Goal: Book appointment/travel/reservation

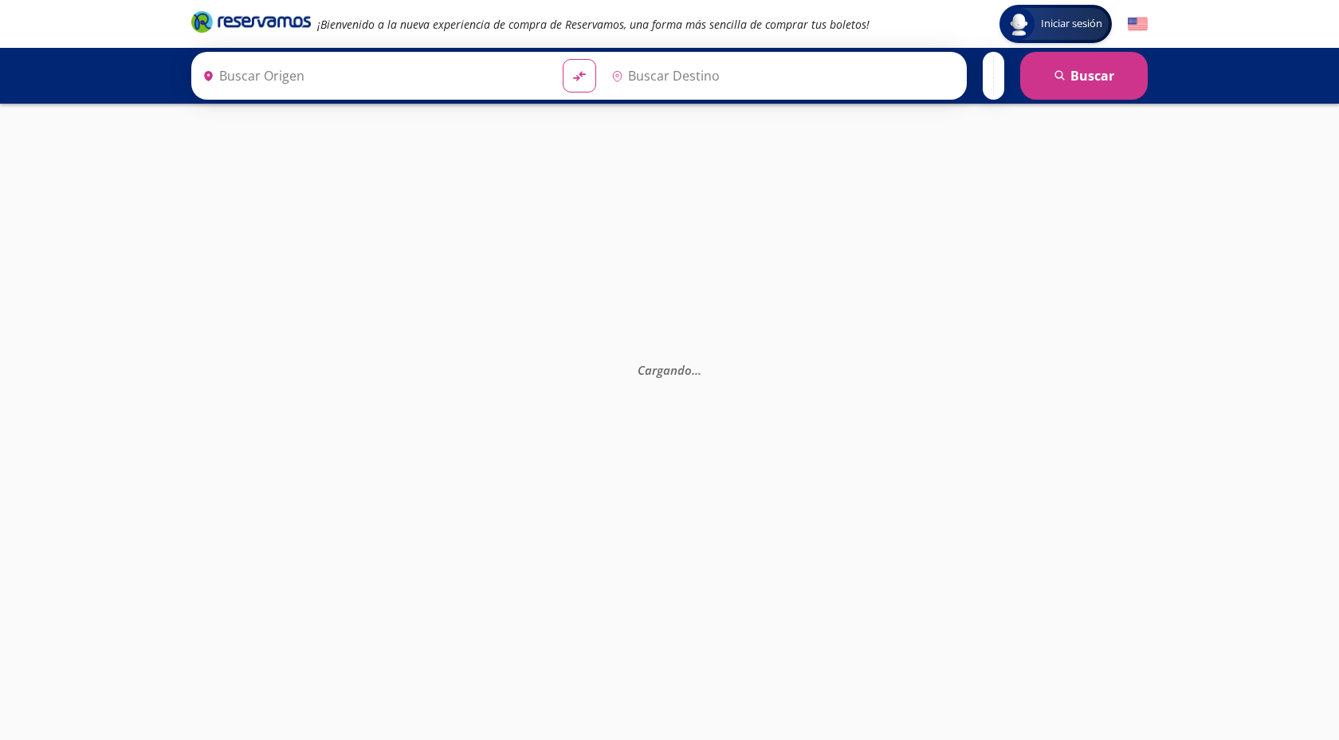
type input "[GEOGRAPHIC_DATA], [GEOGRAPHIC_DATA]"
type input "Manzanillo, Colima"
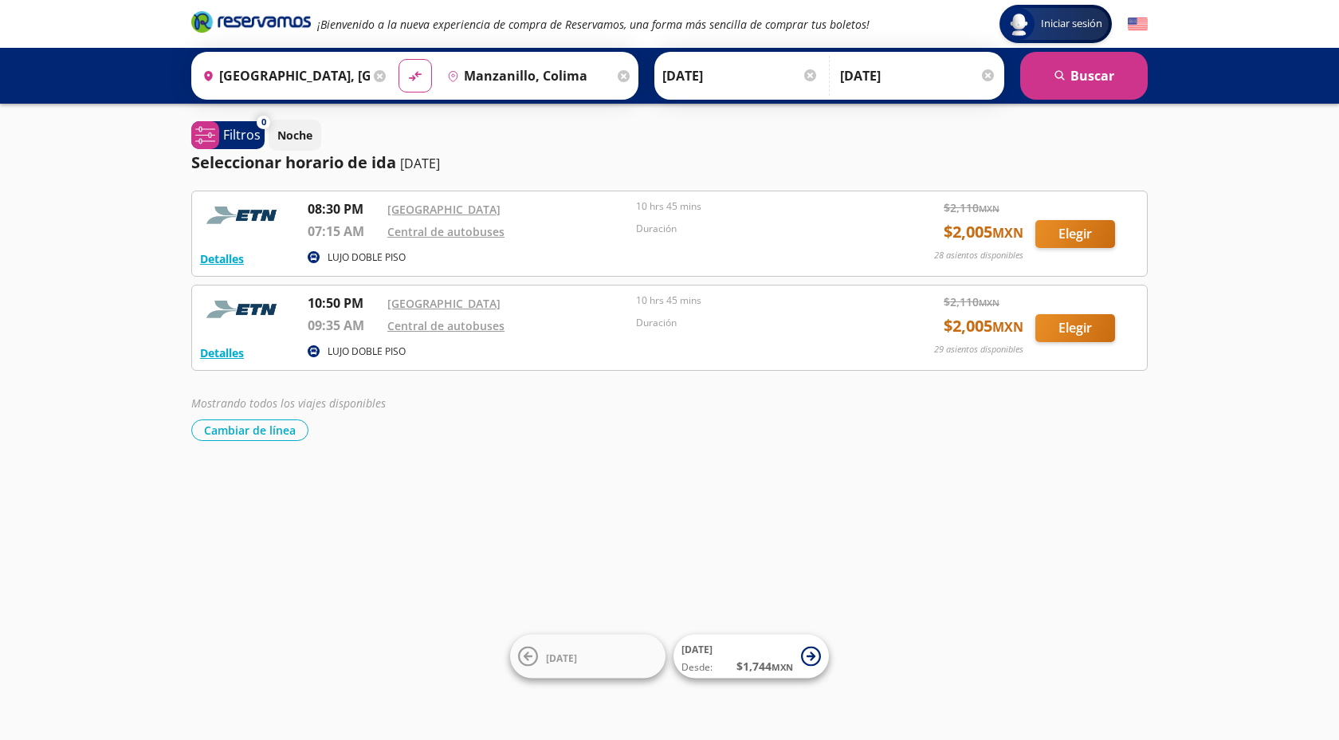
click at [1136, 24] on img at bounding box center [1138, 24] width 20 height 20
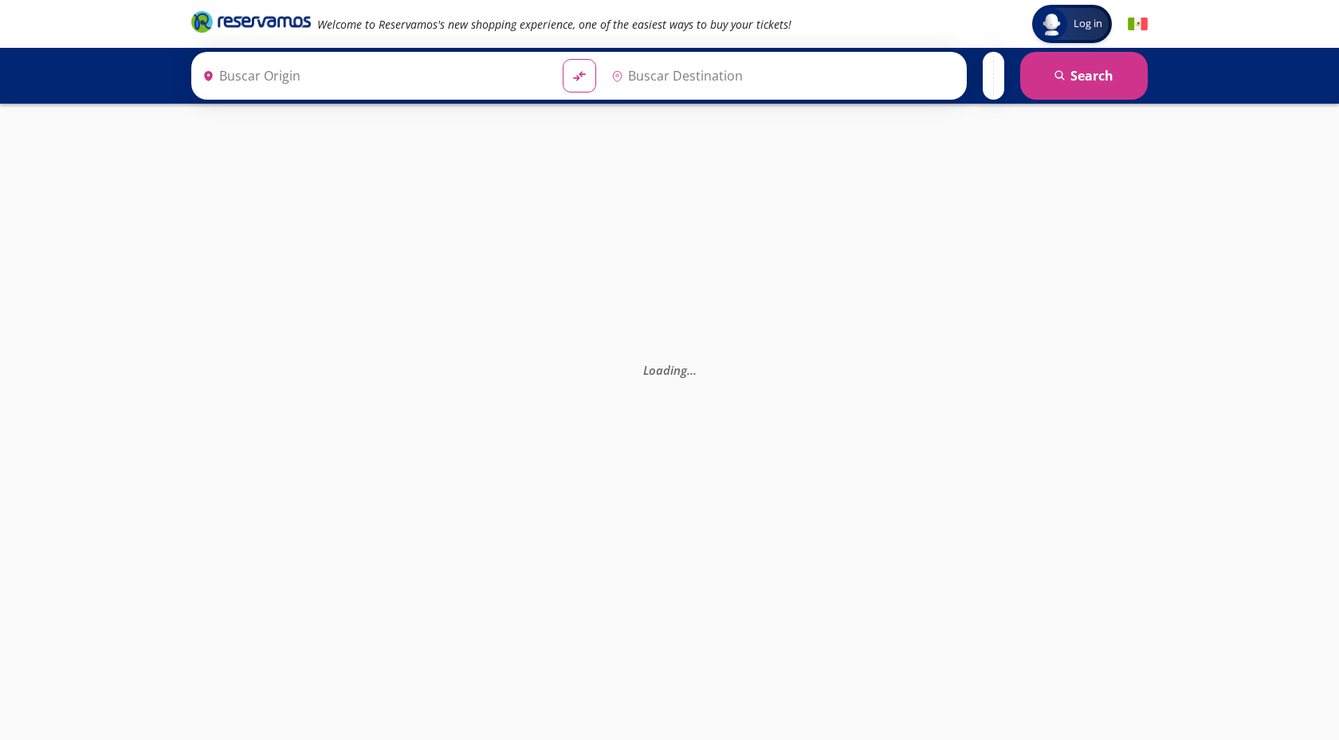
type input "[GEOGRAPHIC_DATA], [GEOGRAPHIC_DATA]"
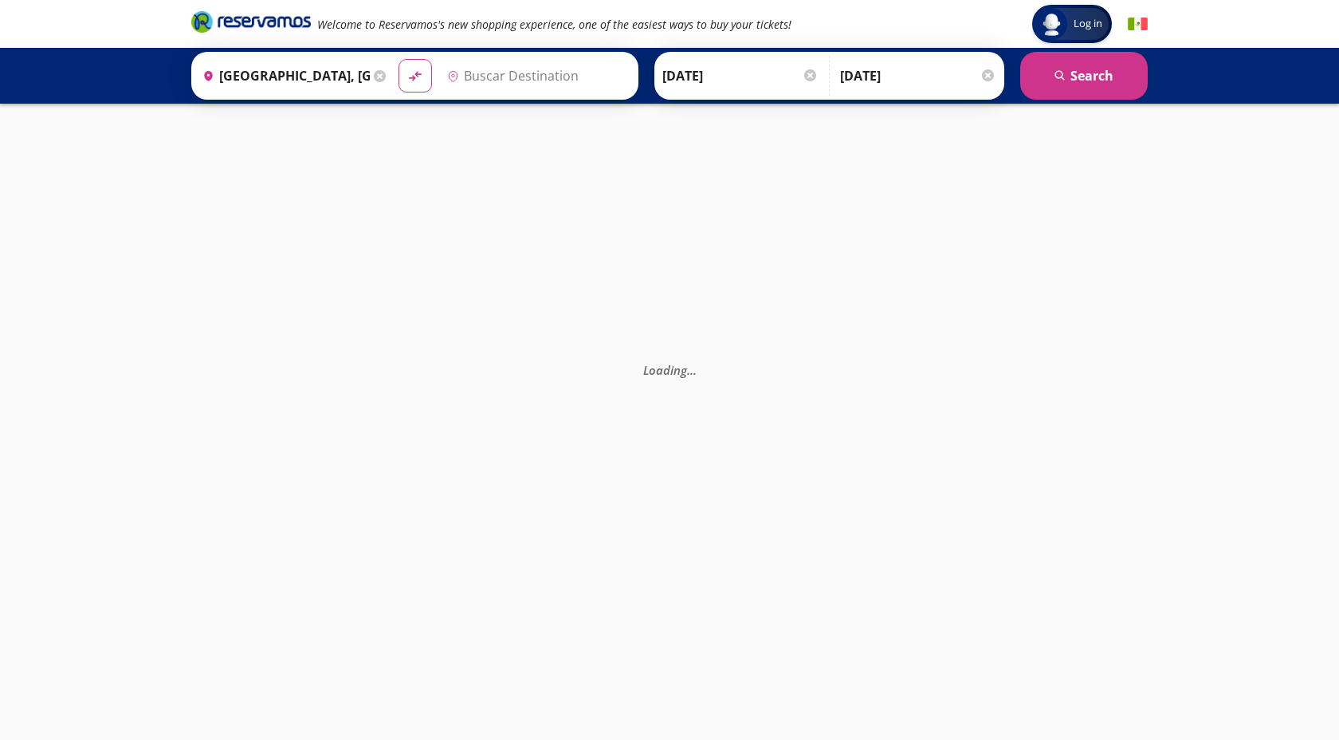
type input "Manzanillo, Colima"
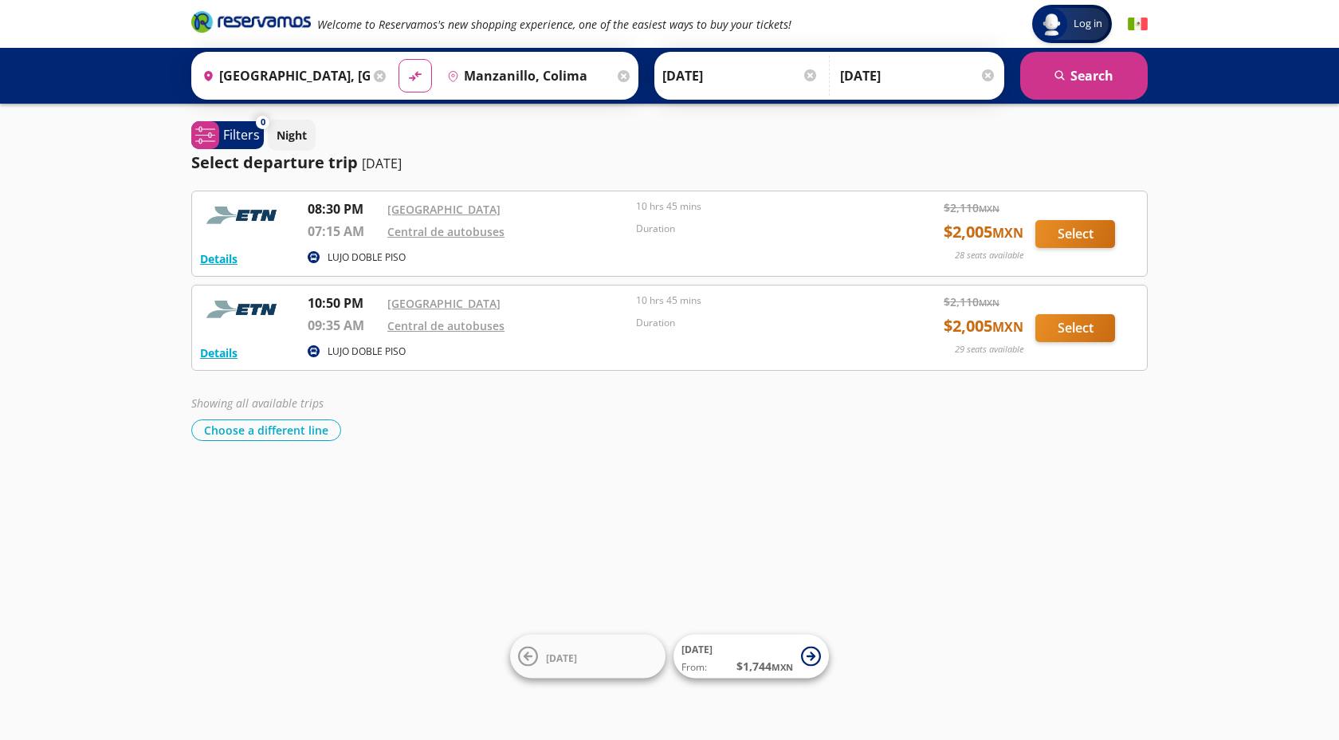
click at [1136, 25] on img at bounding box center [1138, 24] width 20 height 20
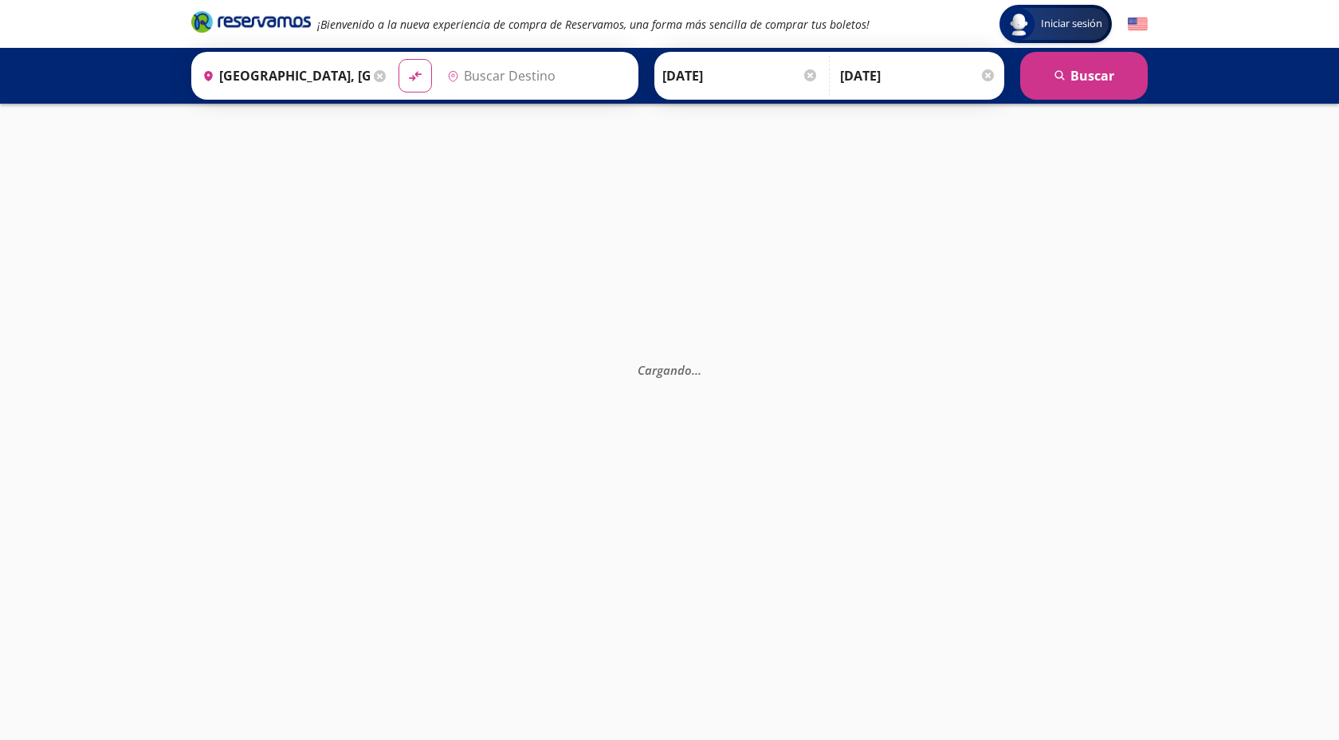
type input "Manzanillo, Colima"
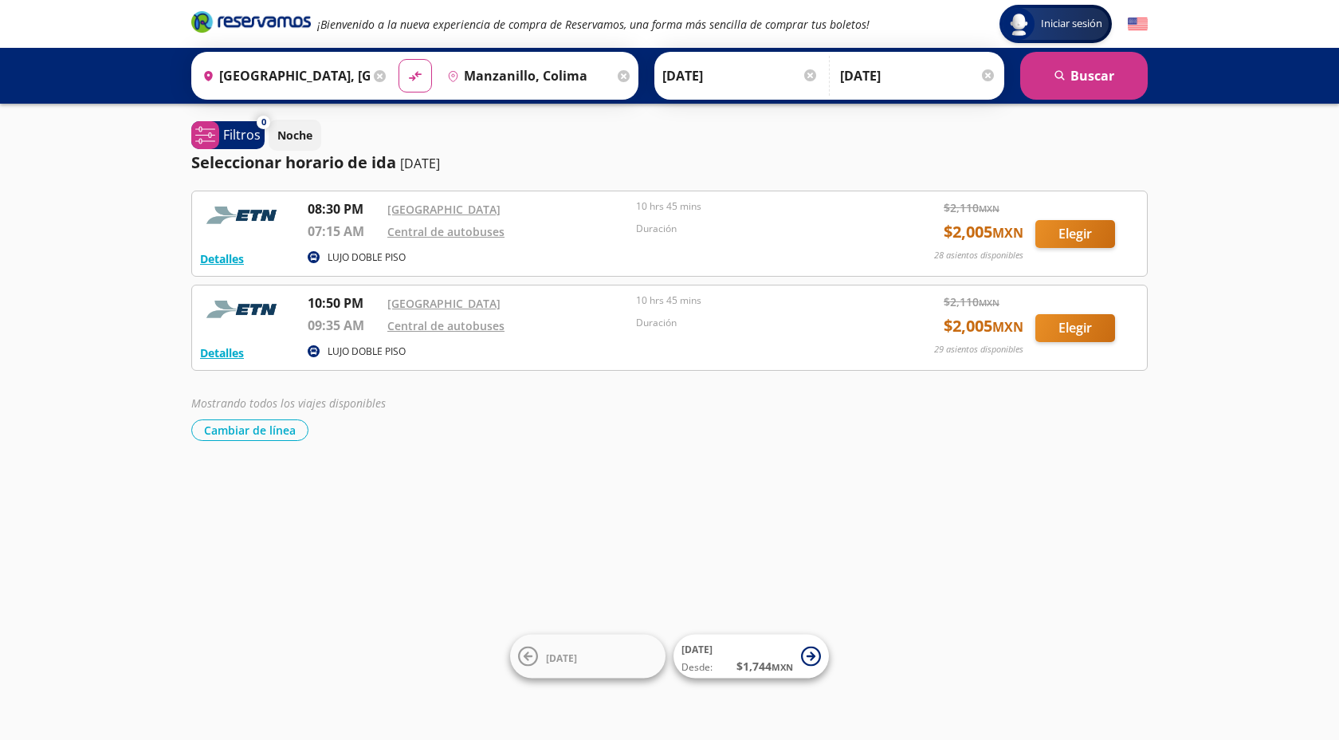
click at [1059, 24] on span "Iniciar sesión" at bounding box center [1072, 24] width 74 height 16
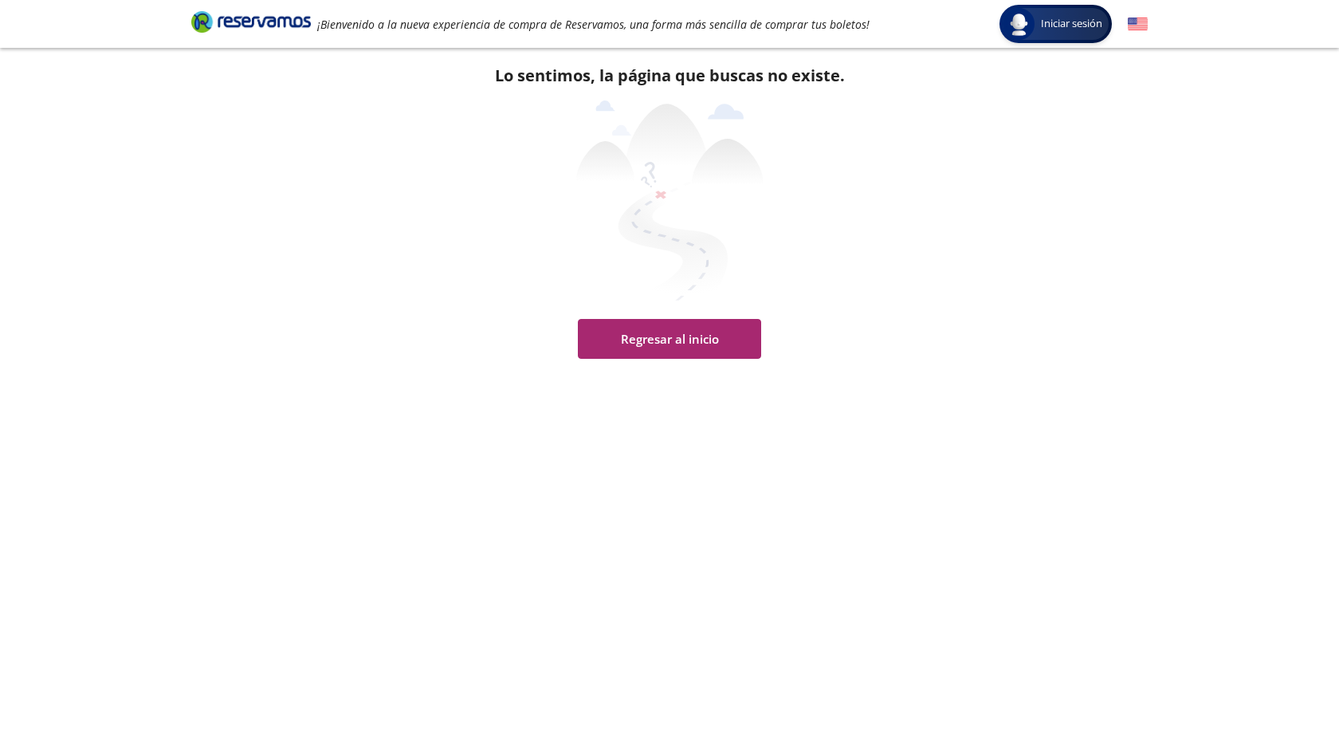
click at [696, 335] on button "Regresar al inicio" at bounding box center [669, 339] width 183 height 40
